Goal: Task Accomplishment & Management: Manage account settings

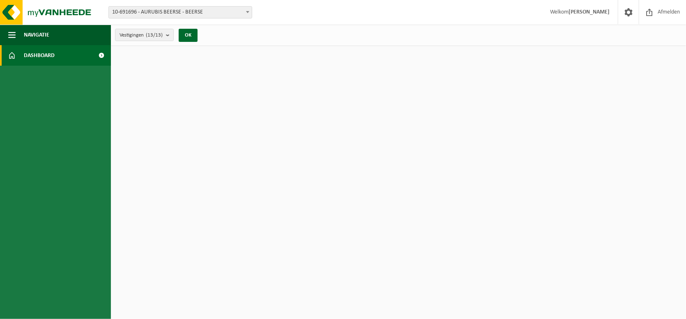
click at [48, 52] on span "Dashboard" at bounding box center [39, 55] width 31 height 21
click at [101, 55] on span at bounding box center [101, 55] width 18 height 21
click at [15, 31] on span "button" at bounding box center [11, 35] width 7 height 21
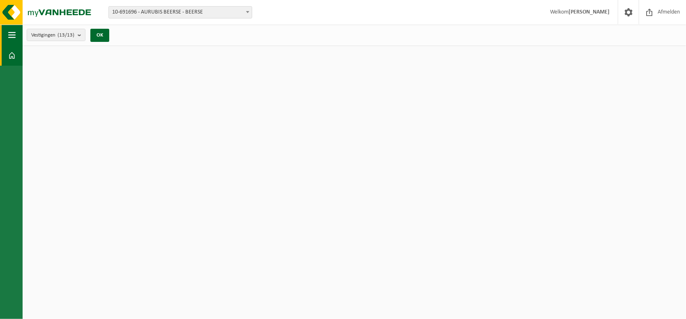
click at [15, 31] on span "button" at bounding box center [11, 35] width 7 height 21
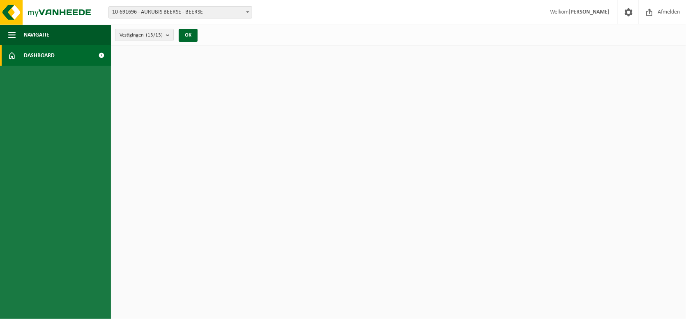
click at [44, 52] on span "Dashboard" at bounding box center [39, 55] width 31 height 21
click at [41, 40] on span "Navigatie" at bounding box center [36, 35] width 25 height 21
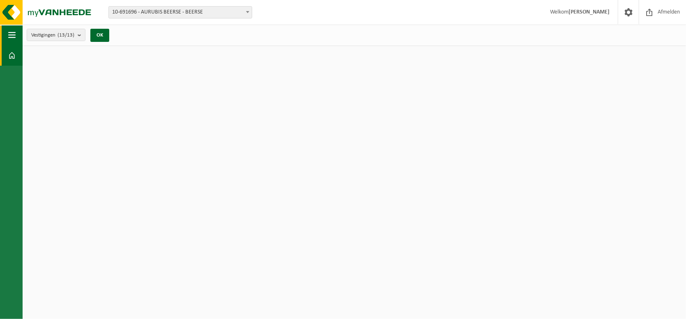
click at [13, 35] on span "button" at bounding box center [11, 35] width 7 height 21
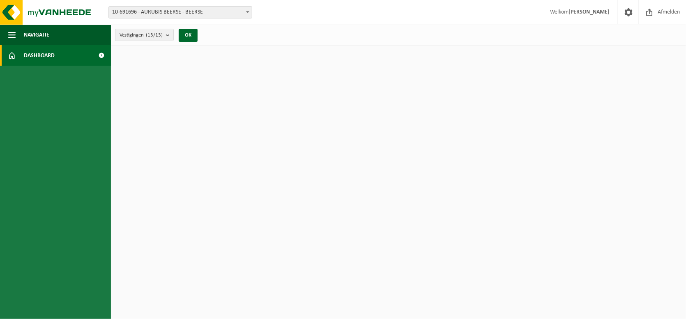
click at [101, 55] on span at bounding box center [101, 55] width 18 height 21
click at [281, 146] on html "Vestiging: 10-691696 - AURUBIS BEERSE - BEERSE 10-976121 - AURUBIS BEERSE - [GE…" at bounding box center [343, 159] width 686 height 319
click at [592, 18] on span "Welkom [PERSON_NAME]" at bounding box center [580, 12] width 76 height 24
click at [592, 16] on span "Welkom [PERSON_NAME]" at bounding box center [580, 12] width 76 height 24
click at [574, 14] on span "Welkom Johan Weyns" at bounding box center [580, 12] width 76 height 24
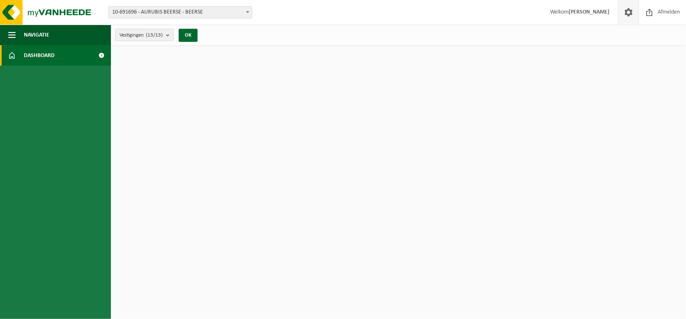
click at [632, 14] on span at bounding box center [628, 12] width 12 height 24
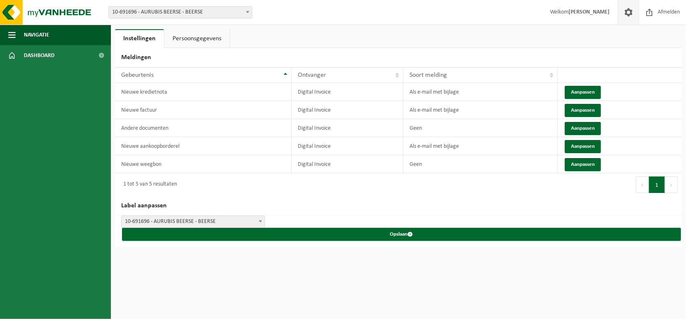
click at [674, 184] on button "Volgende" at bounding box center [671, 185] width 13 height 16
click at [575, 111] on button "Aanpassen" at bounding box center [583, 110] width 36 height 13
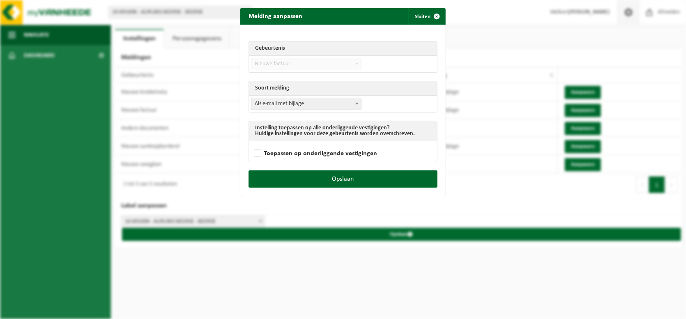
click at [452, 279] on div "Melding aanpassen Sluiten Gebeurtenis Nieuwe factuur Nieuwe kredietnota Andere …" at bounding box center [343, 159] width 686 height 319
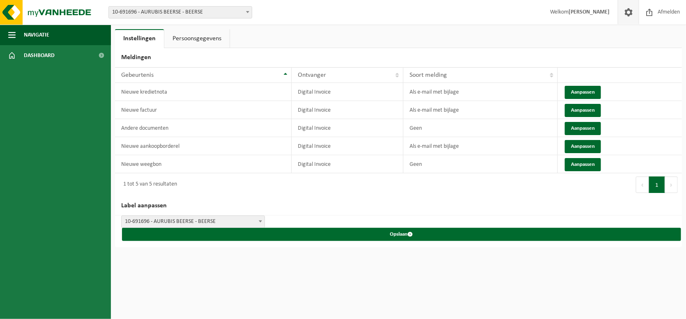
drag, startPoint x: 217, startPoint y: 35, endPoint x: 218, endPoint y: 40, distance: 4.9
click at [217, 35] on link "Persoonsgegevens" at bounding box center [196, 38] width 65 height 19
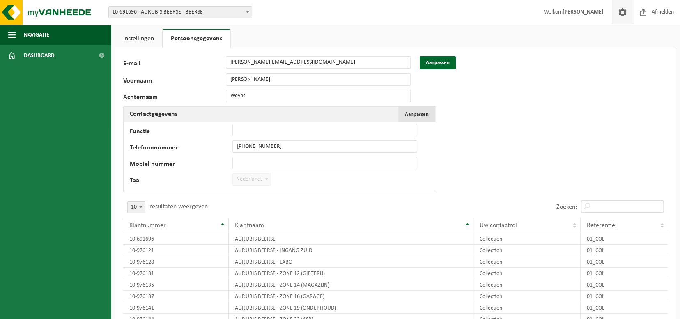
click at [416, 114] on span "Aanpassen" at bounding box center [417, 114] width 24 height 5
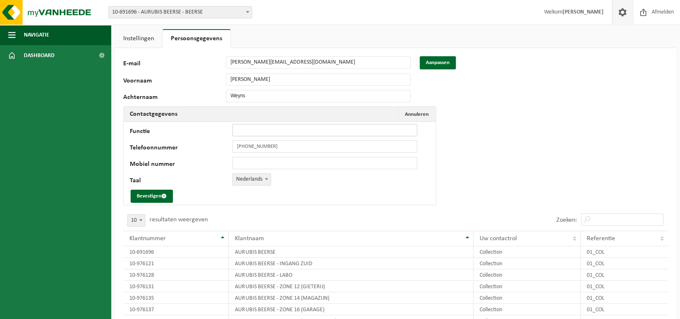
click at [251, 131] on input "Functie" at bounding box center [325, 130] width 185 height 12
click at [244, 130] on input "coordinator Utilities en Facilities" at bounding box center [325, 130] width 185 height 12
type input "Coördinator Utilities en Facilities"
drag, startPoint x: 262, startPoint y: 161, endPoint x: 269, endPoint y: 161, distance: 7.0
click at [262, 161] on input "Mobiel nummer" at bounding box center [325, 163] width 185 height 12
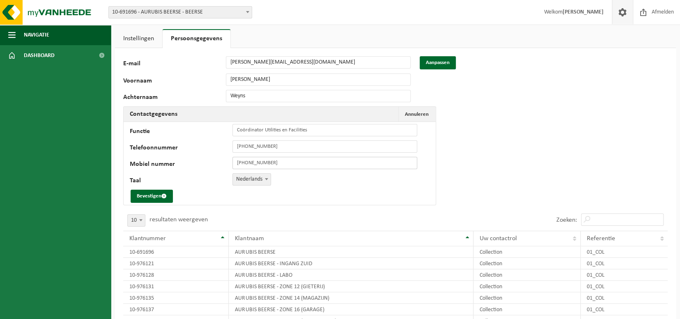
type input "[PHONE_NUMBER]"
click at [160, 195] on button "Bevestigen" at bounding box center [152, 196] width 42 height 13
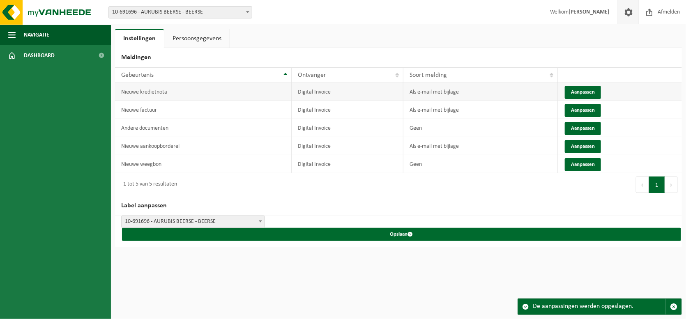
click at [197, 93] on td "Nieuwe kredietnota" at bounding box center [203, 92] width 177 height 18
click at [591, 94] on button "Aanpassen" at bounding box center [583, 92] width 36 height 13
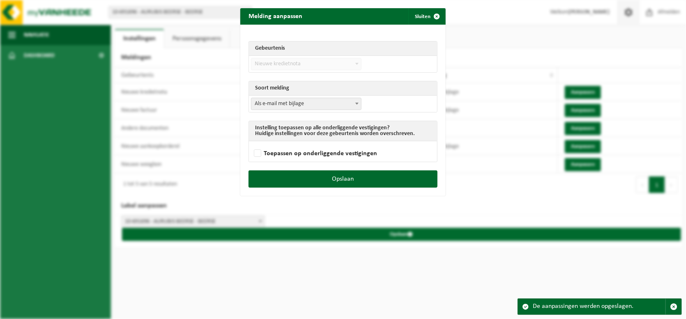
click at [354, 104] on span at bounding box center [357, 103] width 8 height 11
click at [429, 16] on span "submit" at bounding box center [437, 16] width 16 height 16
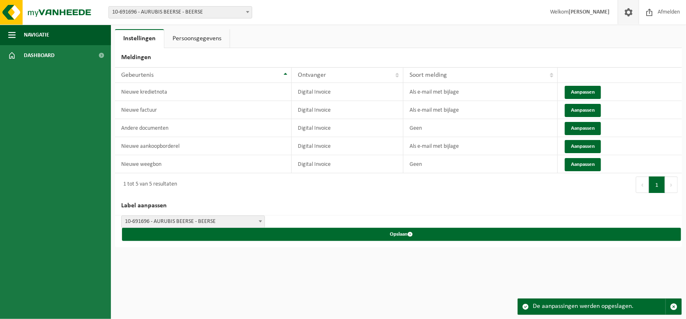
click at [672, 182] on button "Volgende" at bounding box center [671, 185] width 13 height 16
click at [654, 184] on button "1" at bounding box center [657, 185] width 16 height 16
click at [646, 184] on button "Vorige" at bounding box center [642, 185] width 13 height 16
click at [673, 307] on span "button" at bounding box center [673, 306] width 7 height 7
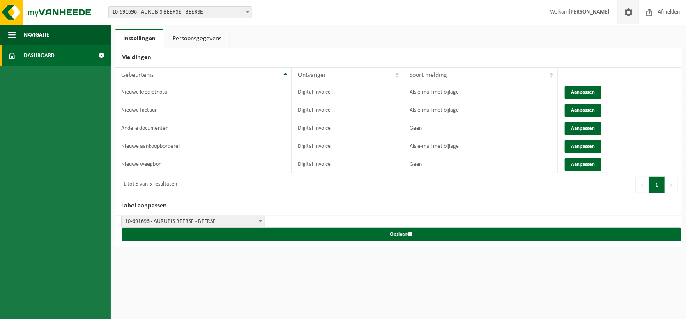
drag, startPoint x: 30, startPoint y: 54, endPoint x: 34, endPoint y: 55, distance: 4.1
click at [30, 54] on span "Dashboard" at bounding box center [39, 55] width 31 height 21
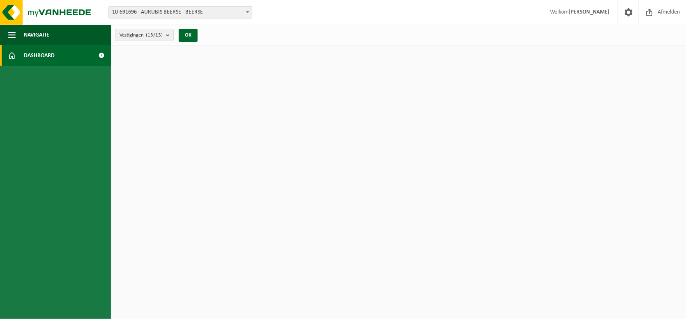
click at [99, 55] on span at bounding box center [101, 55] width 18 height 21
click at [100, 55] on span at bounding box center [101, 55] width 18 height 21
click at [298, 104] on html "Vestiging: 10-691696 - AURUBIS BEERSE - BEERSE 10-976121 - AURUBIS BEERSE - [GE…" at bounding box center [343, 159] width 686 height 319
click at [629, 13] on span at bounding box center [628, 12] width 12 height 24
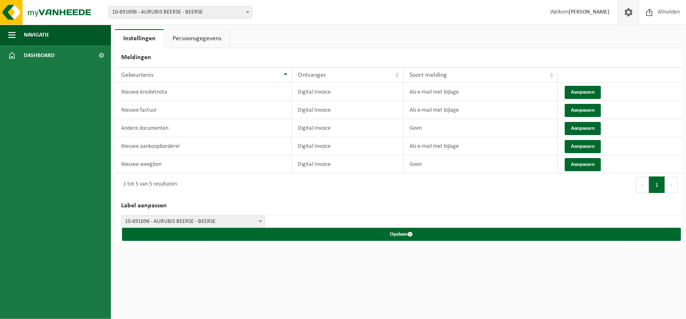
click at [207, 32] on link "Persoonsgegevens" at bounding box center [196, 38] width 65 height 19
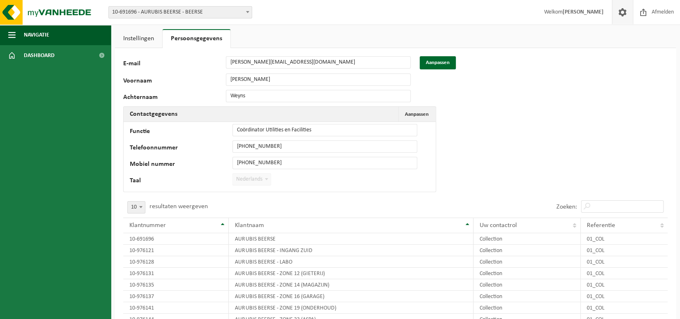
click at [522, 117] on div "113455 E-mail [PERSON_NAME][EMAIL_ADDRESS][DOMAIN_NAME] Aanpassen Voornaam [PER…" at bounding box center [395, 233] width 561 height 370
